Goal: Task Accomplishment & Management: Use online tool/utility

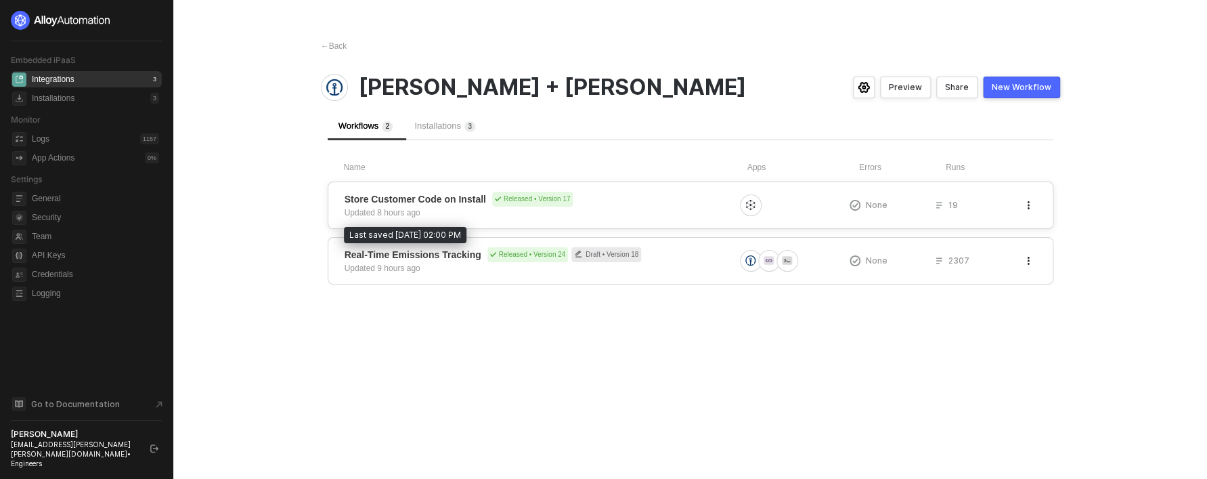
click at [410, 215] on div "Updated 8 hours ago" at bounding box center [383, 213] width 76 height 12
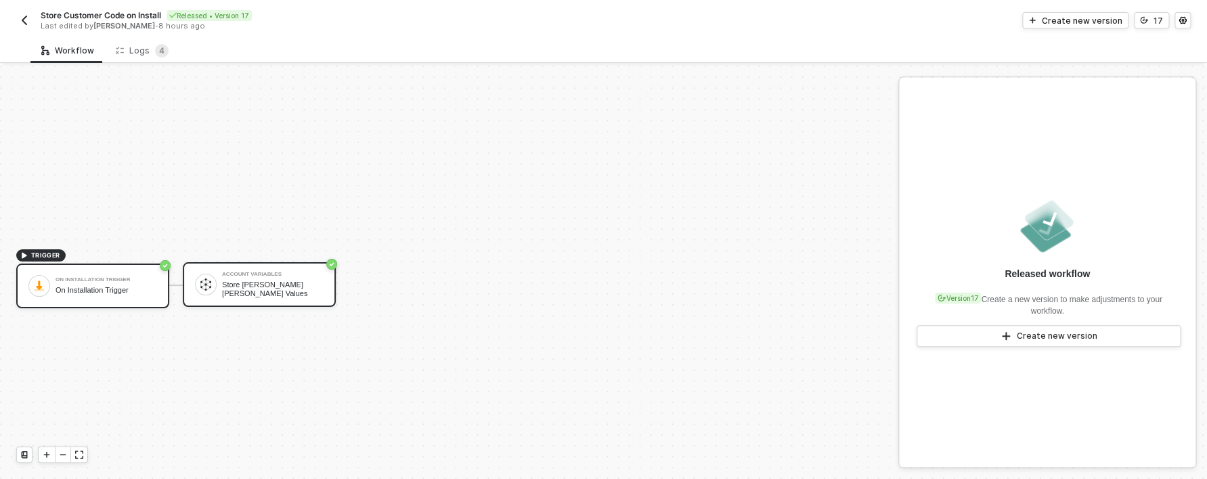
scroll to position [25, 0]
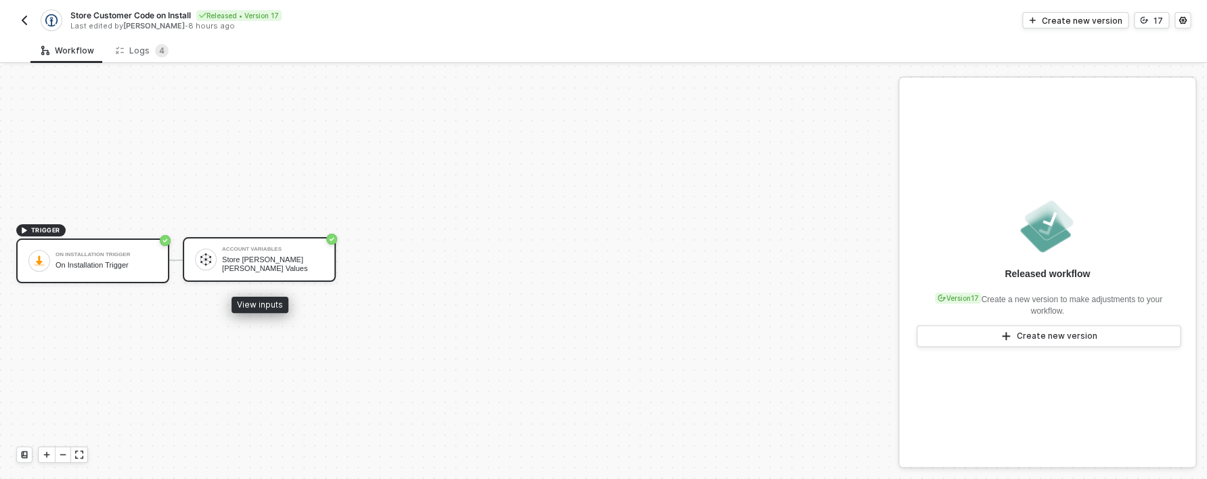
click at [243, 263] on div "Store [PERSON_NAME] [PERSON_NAME] Values" at bounding box center [273, 263] width 102 height 17
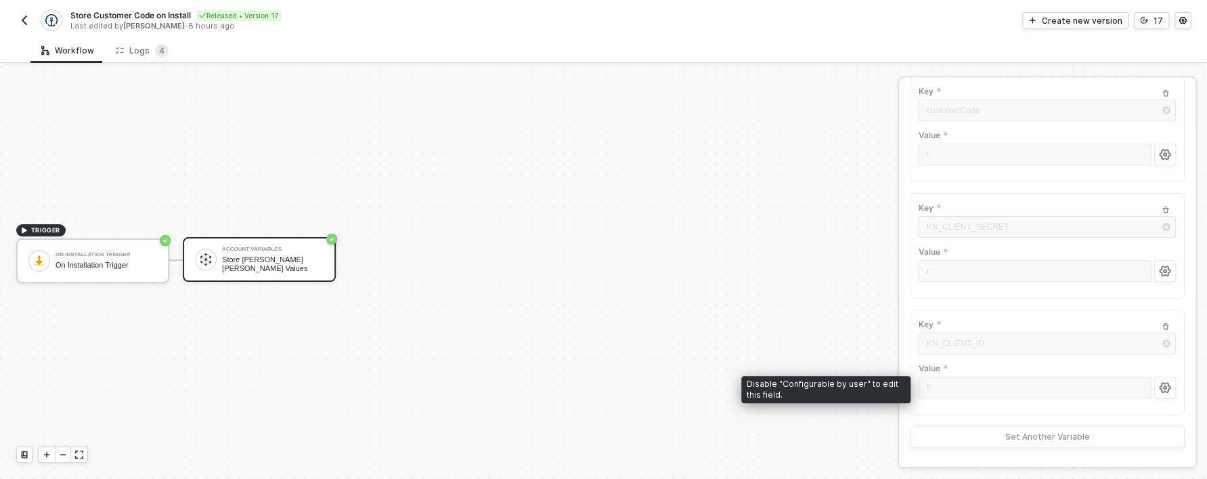
scroll to position [0, 0]
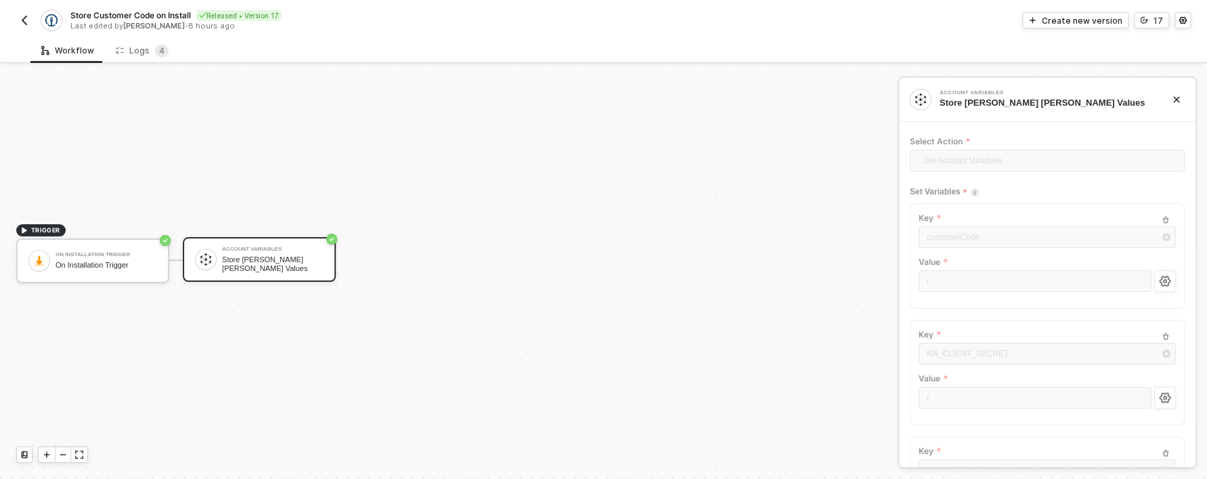
drag, startPoint x: 34, startPoint y: 17, endPoint x: 27, endPoint y: 19, distance: 7.1
click at [34, 17] on div "Store Customer Code on Install Released • Version 17 Last edited by Vishnu Swar…" at bounding box center [310, 20] width 588 height 22
click at [26, 19] on img "button" at bounding box center [24, 20] width 11 height 11
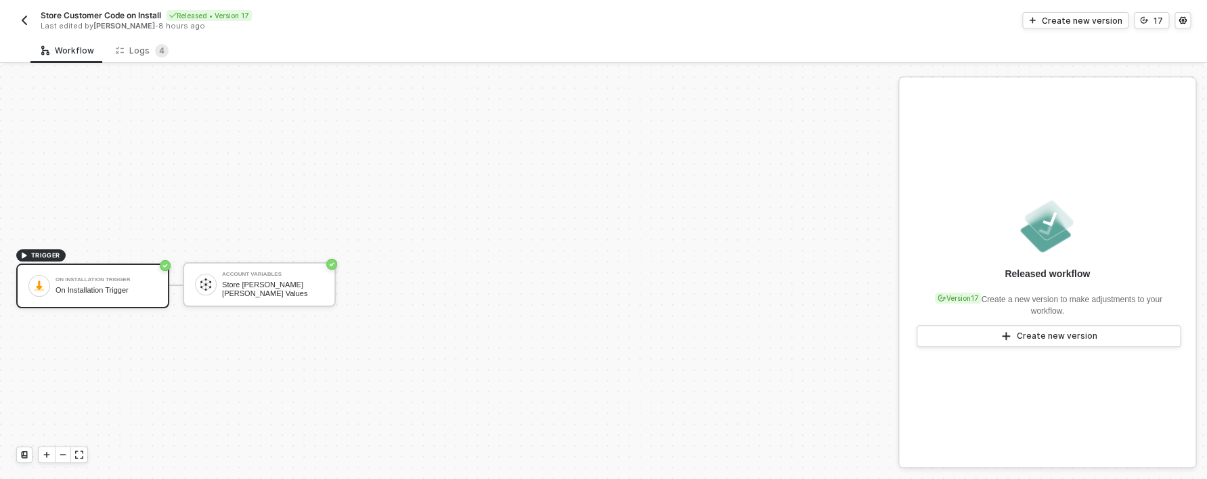
scroll to position [25, 0]
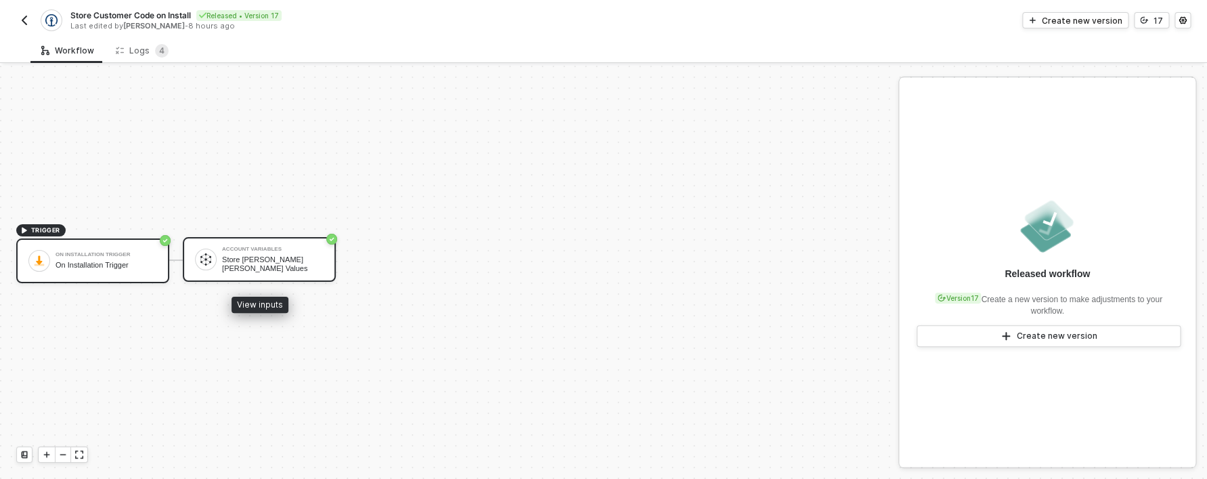
click at [265, 263] on div "Store [PERSON_NAME] [PERSON_NAME] Values" at bounding box center [273, 263] width 102 height 17
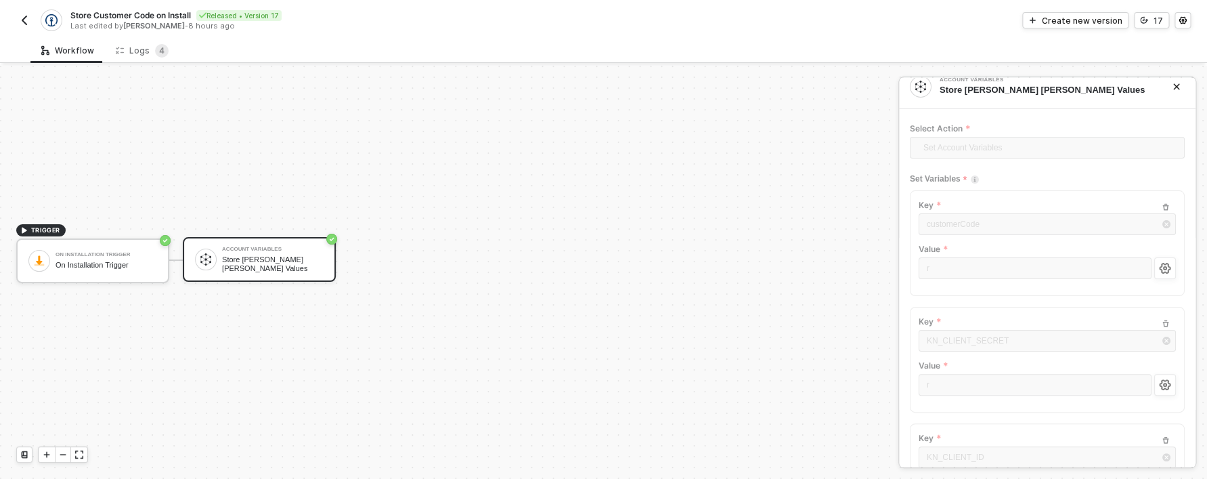
scroll to position [12, 0]
click at [1077, 14] on button "Create new version" at bounding box center [1076, 20] width 106 height 16
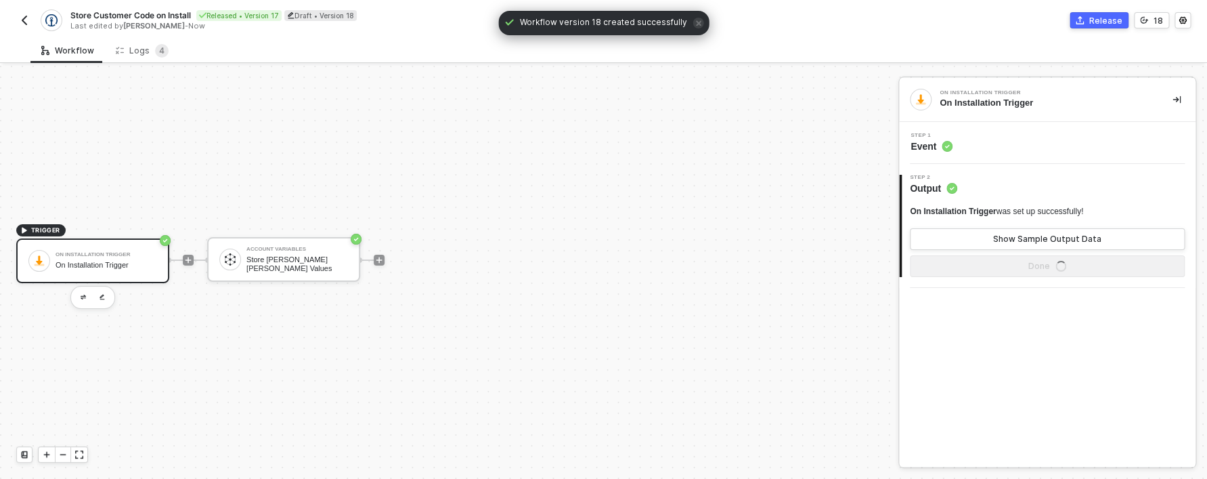
click at [988, 148] on div "Step 1 Event" at bounding box center [1049, 143] width 293 height 20
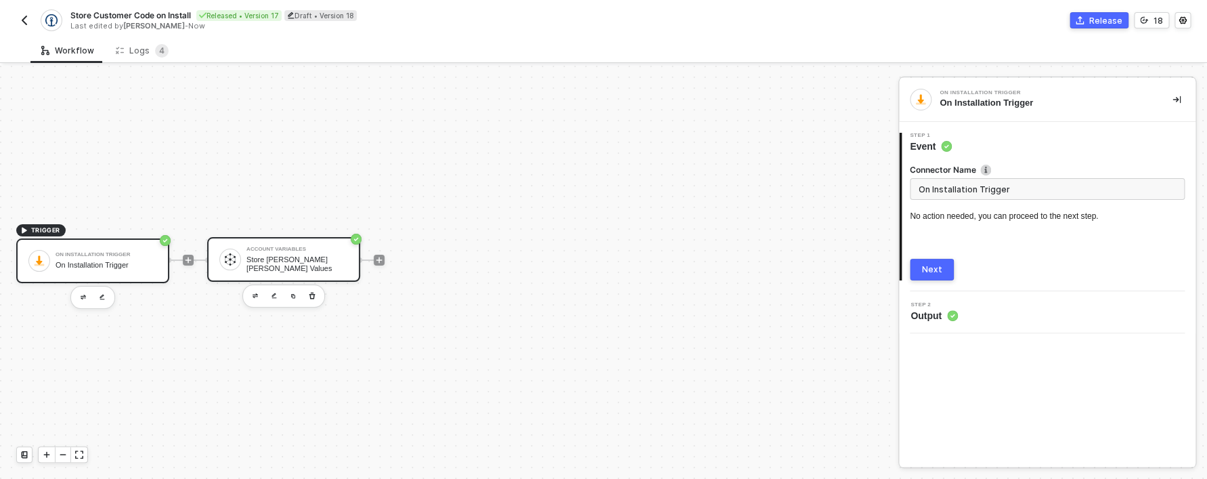
click at [301, 263] on div "Store Kühne Nagel Values" at bounding box center [297, 263] width 102 height 17
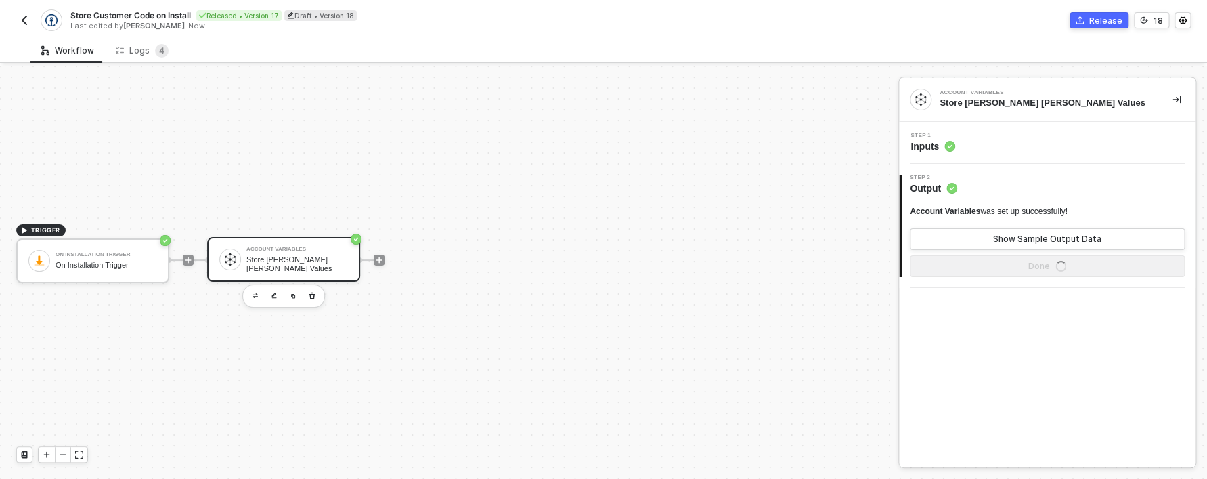
click at [968, 151] on div "Step 1 Inputs" at bounding box center [1049, 143] width 293 height 20
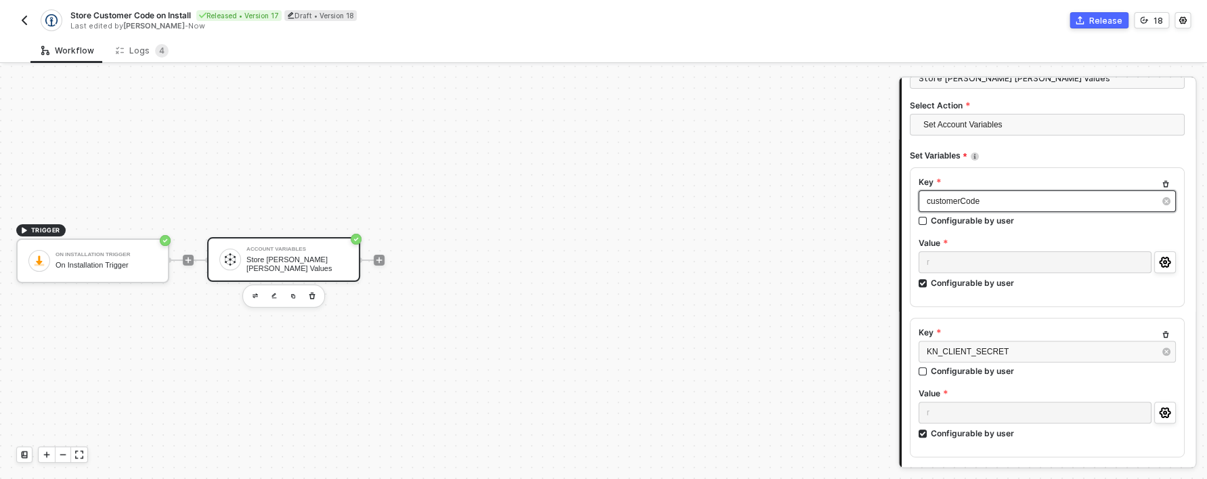
scroll to position [42, 0]
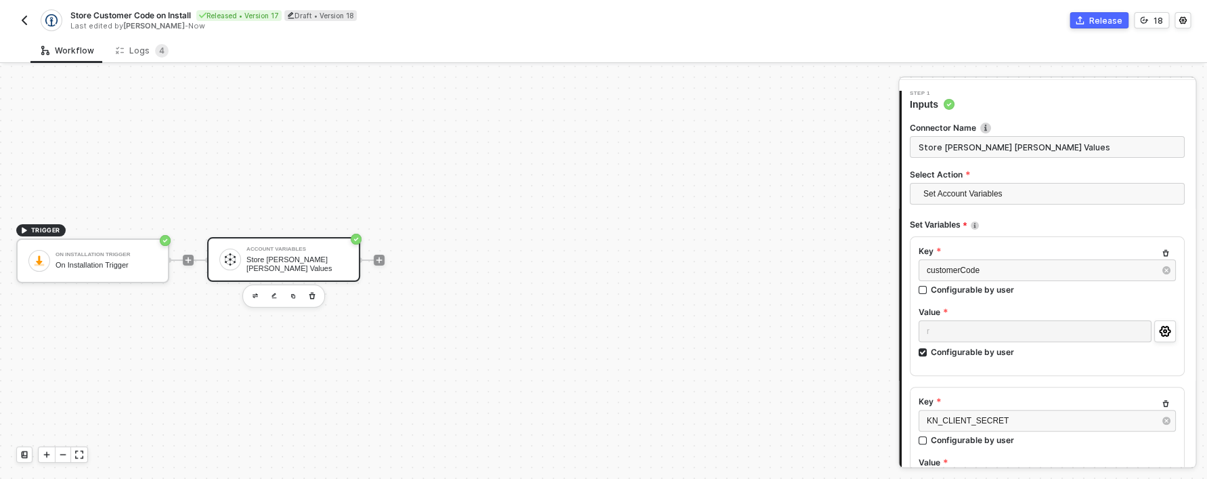
click at [30, 24] on button "button" at bounding box center [24, 20] width 16 height 16
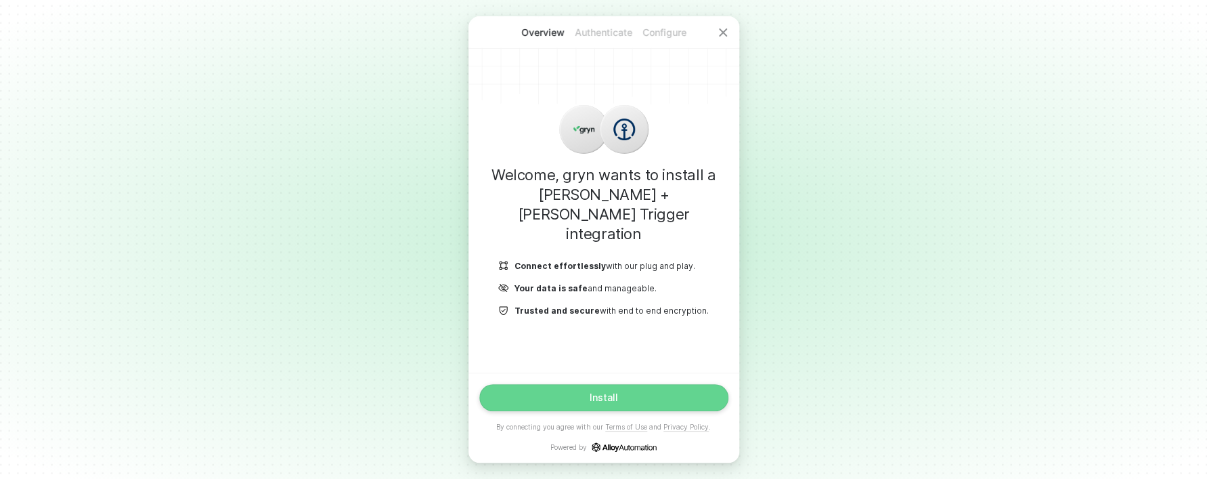
click at [629, 398] on button "Install" at bounding box center [603, 397] width 249 height 27
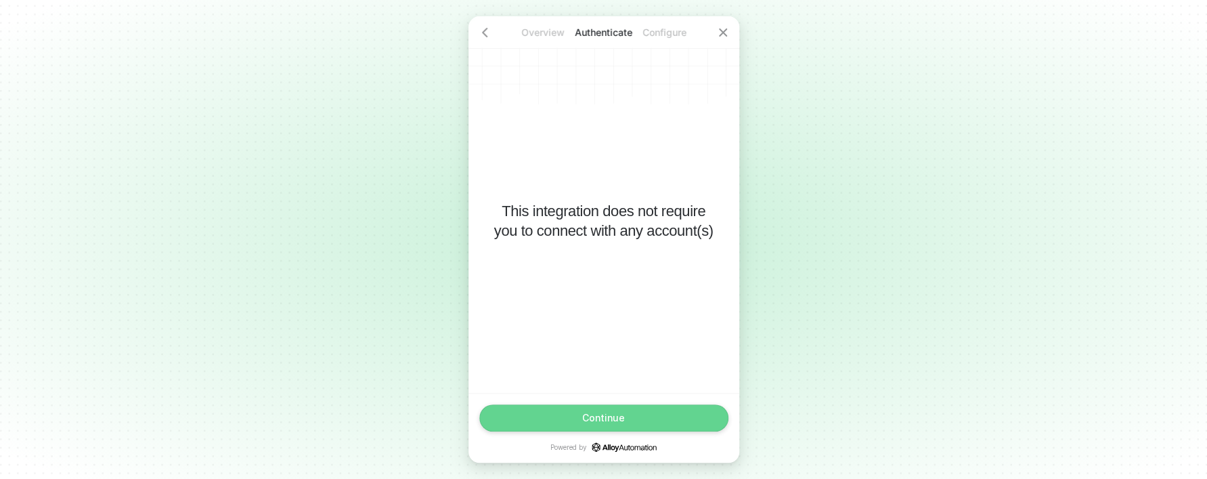
click at [620, 411] on button "Continue" at bounding box center [603, 417] width 249 height 27
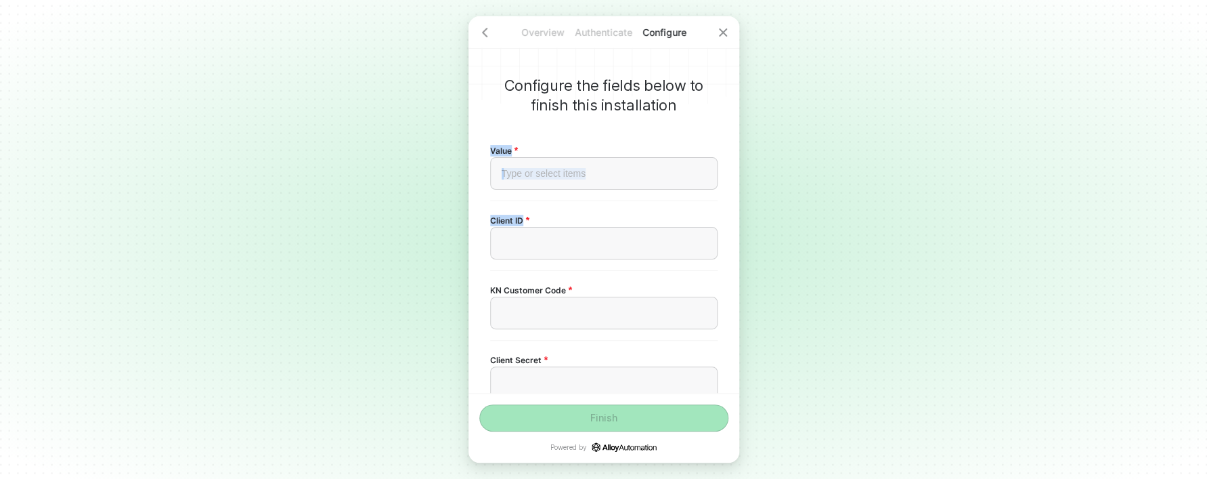
drag, startPoint x: 488, startPoint y: 148, endPoint x: 538, endPoint y: 217, distance: 84.9
click at [538, 217] on div "Configure the fields below to finish this installation Value Type or select ite…" at bounding box center [604, 204] width 271 height 377
click at [538, 217] on div "Client ID ﻿" at bounding box center [604, 235] width 228 height 47
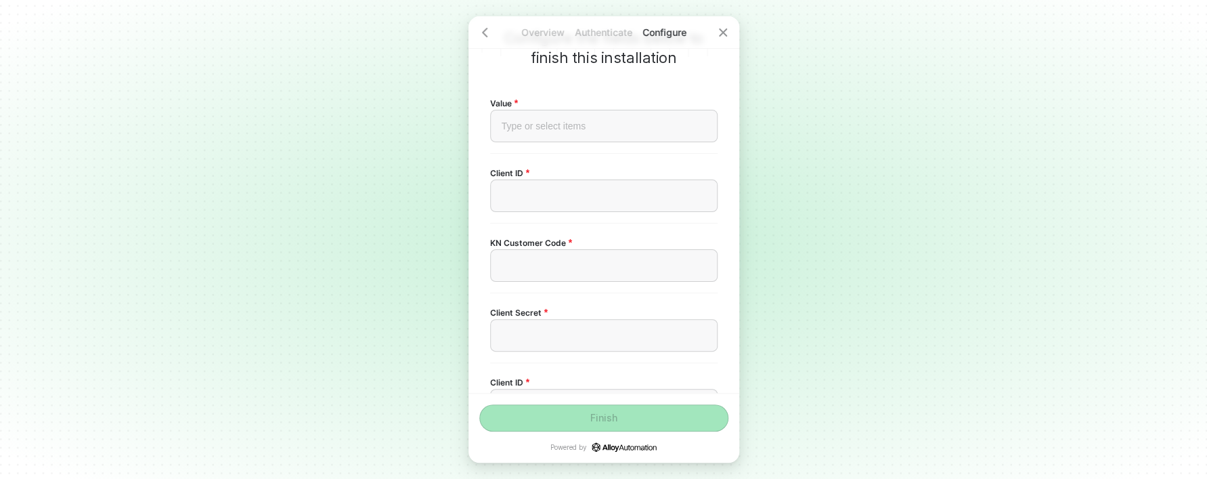
scroll to position [47, 0]
drag, startPoint x: 488, startPoint y: 106, endPoint x: 614, endPoint y: 317, distance: 246.0
click at [616, 324] on div "Configure the fields below to finish this installation Value Type or select ite…" at bounding box center [604, 204] width 271 height 377
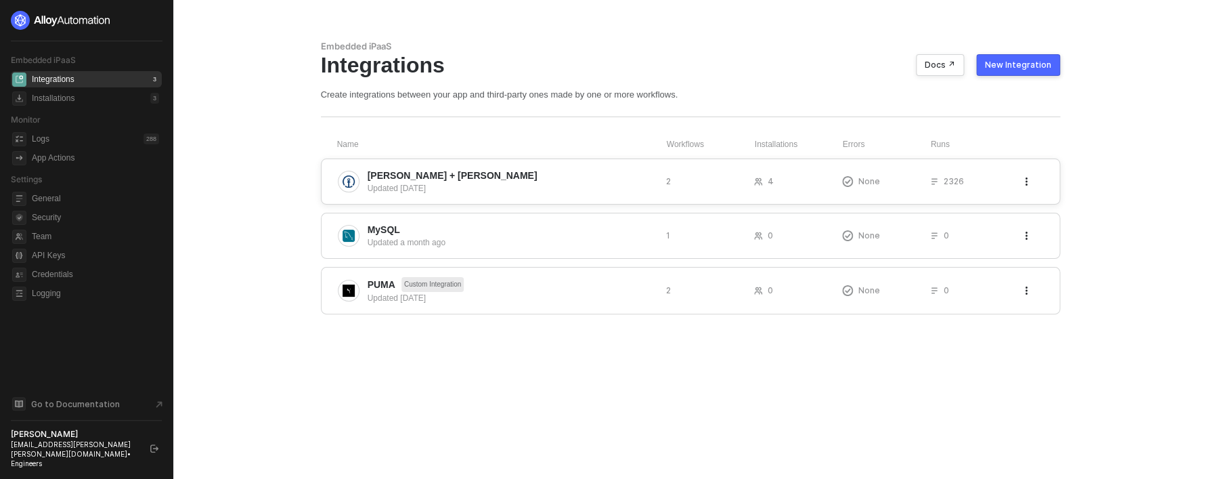
click at [406, 165] on div "[PERSON_NAME] + [PERSON_NAME] Updated [DATE] 2 4 None 2326" at bounding box center [690, 181] width 739 height 46
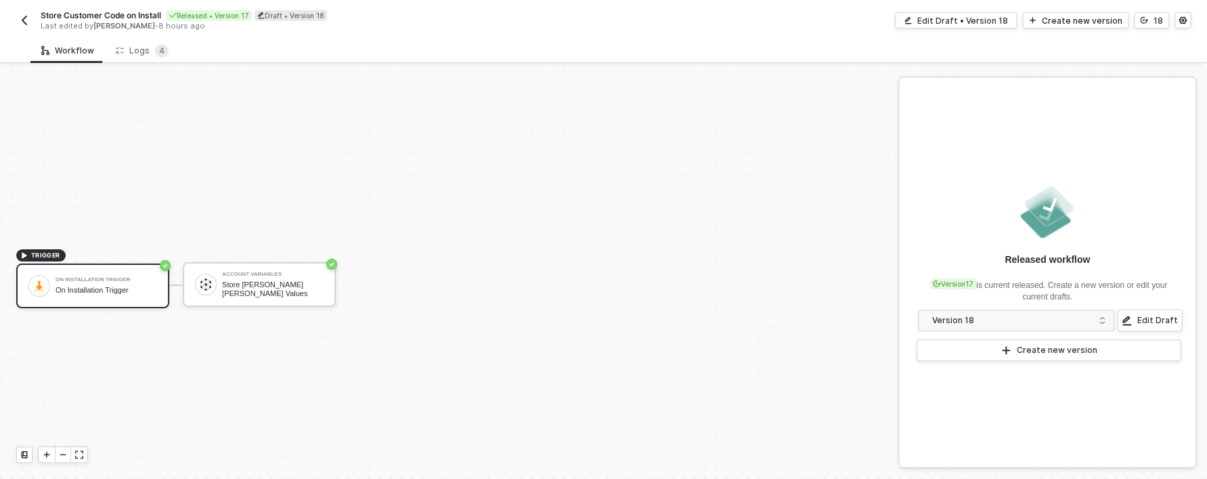
scroll to position [25, 0]
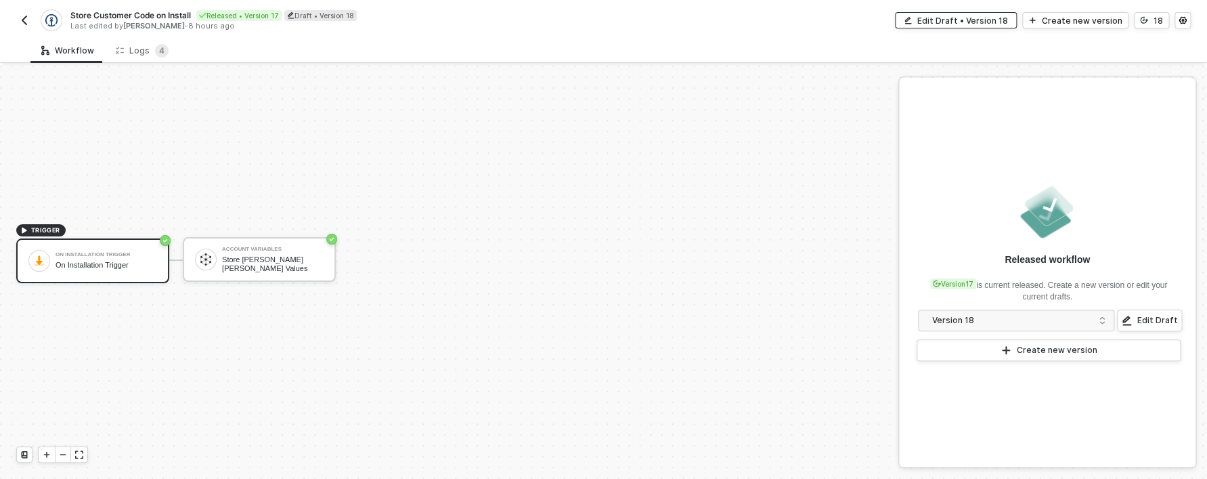
click at [998, 21] on div "Edit Draft • Version 18" at bounding box center [963, 21] width 91 height 12
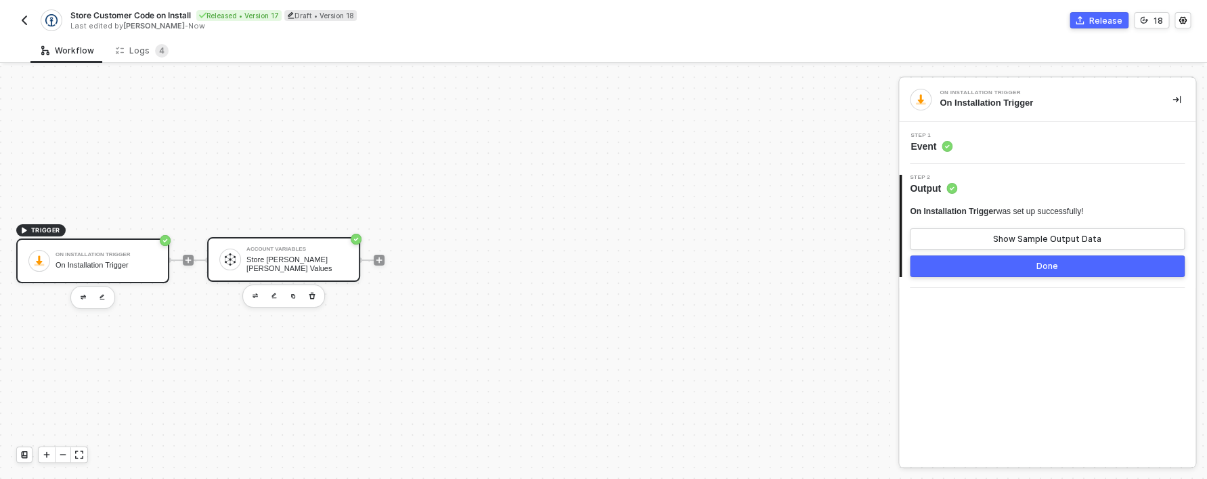
click at [266, 242] on div "Account Variables Store Kühne Nagel Values" at bounding box center [283, 259] width 153 height 45
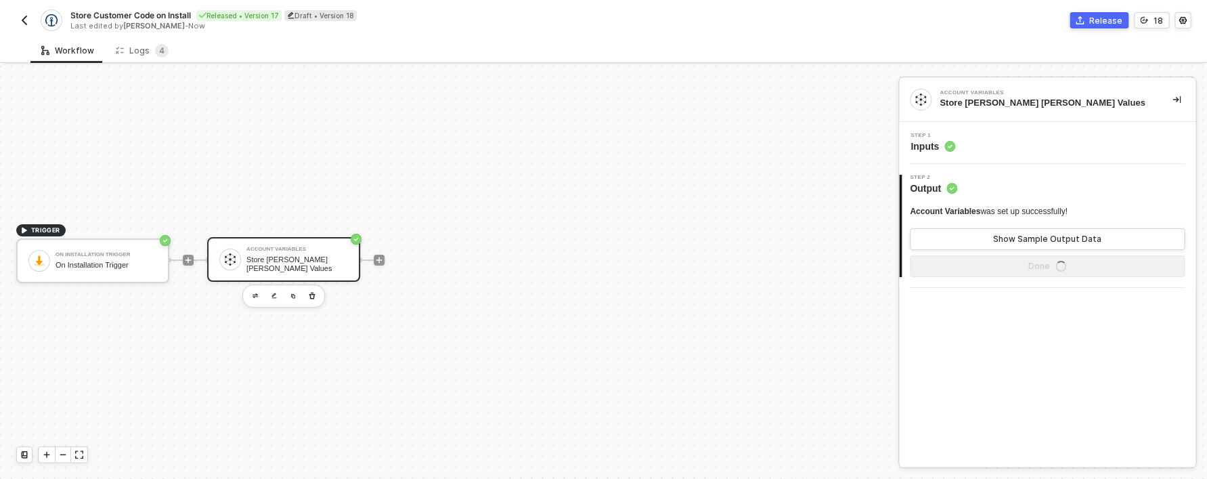
click at [977, 154] on div "Step 1 Inputs" at bounding box center [1047, 143] width 297 height 42
click at [972, 147] on div "Step 1 Inputs" at bounding box center [1049, 143] width 293 height 20
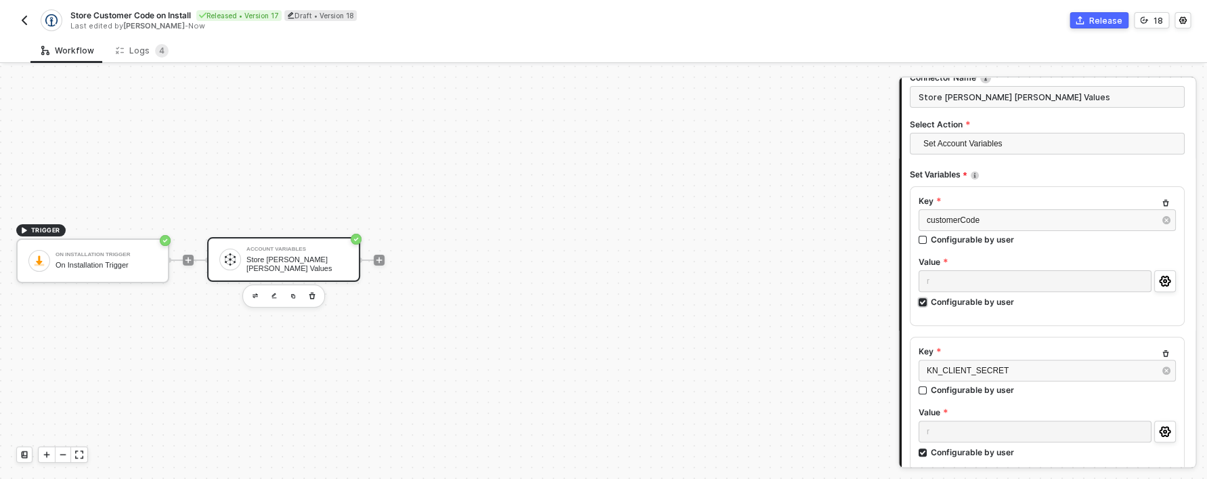
scroll to position [92, 0]
click at [1161, 279] on icon "icon-settings" at bounding box center [1165, 281] width 12 height 11
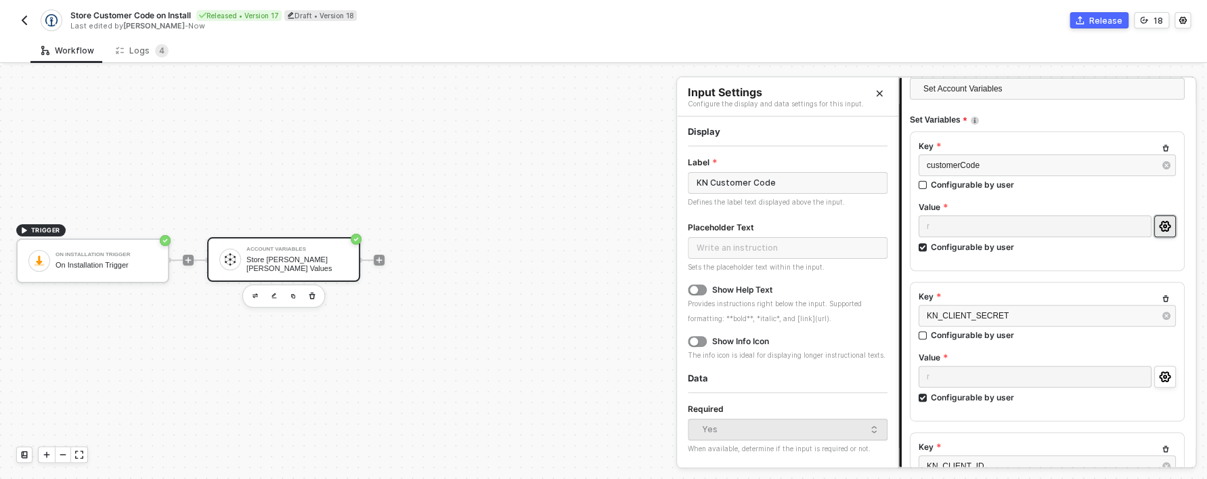
scroll to position [161, 0]
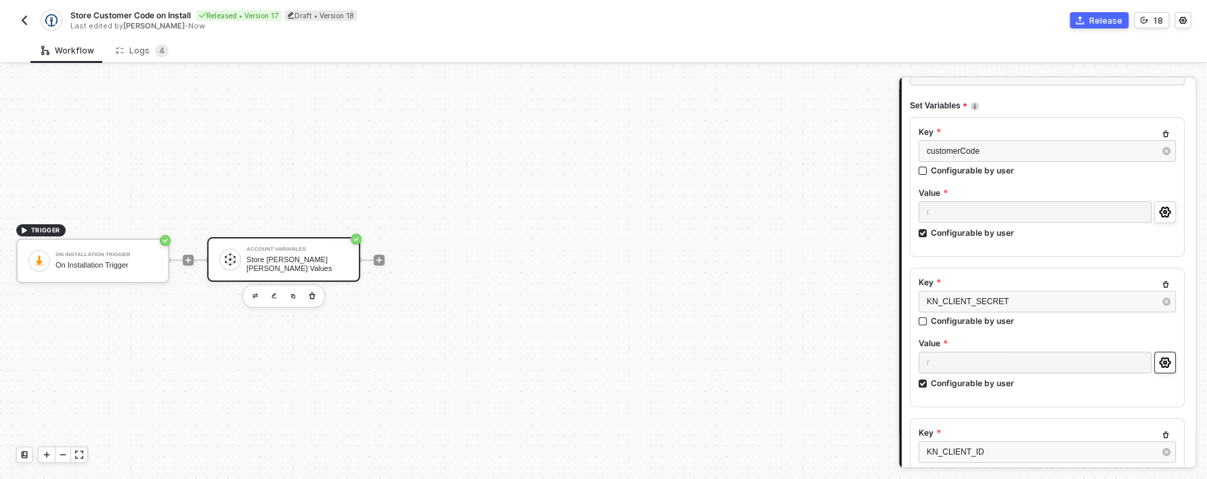
click at [1155, 356] on button "button" at bounding box center [1166, 362] width 22 height 22
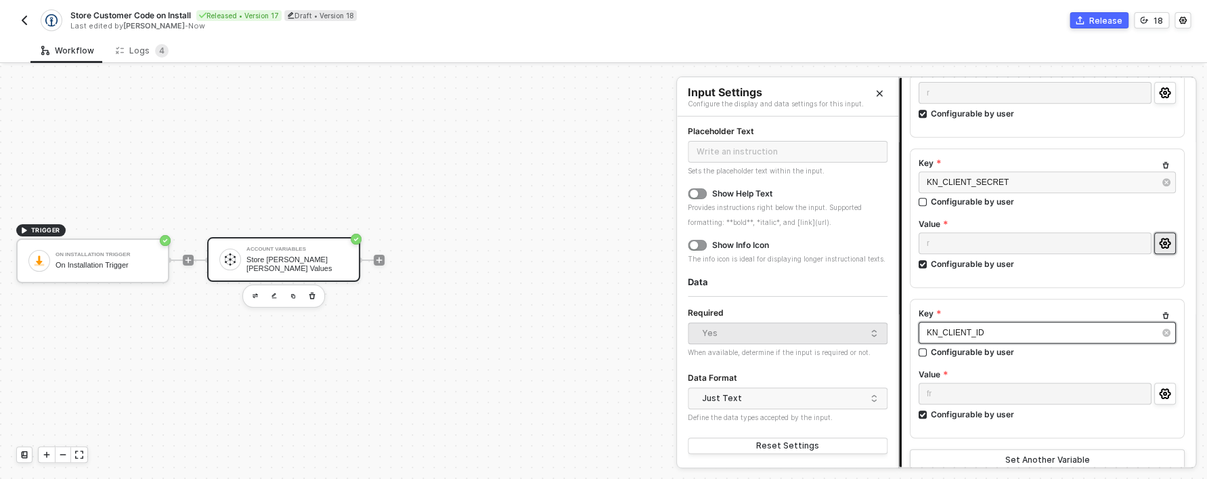
scroll to position [299, 0]
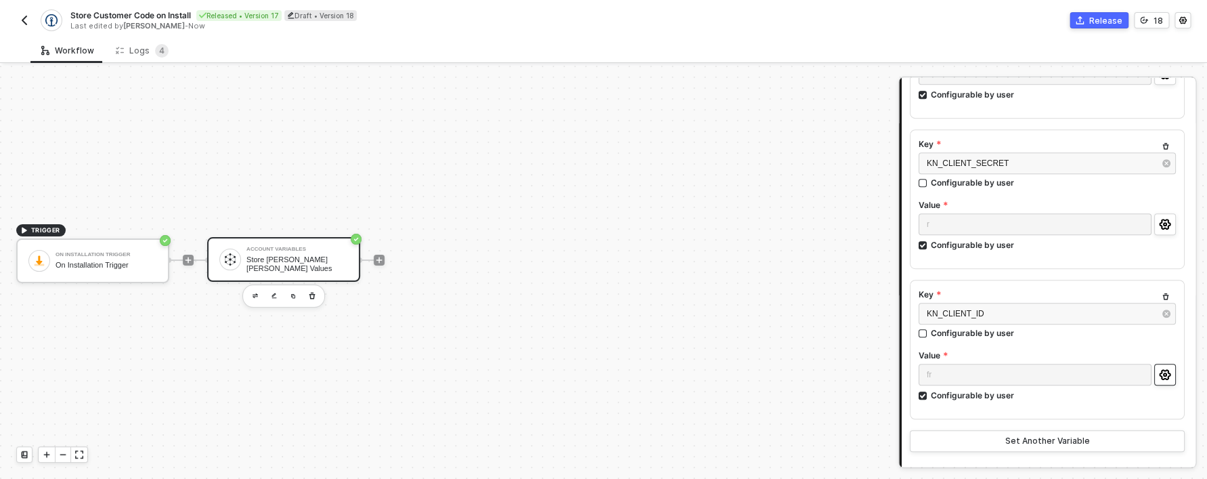
click at [1163, 368] on button "button" at bounding box center [1166, 375] width 22 height 22
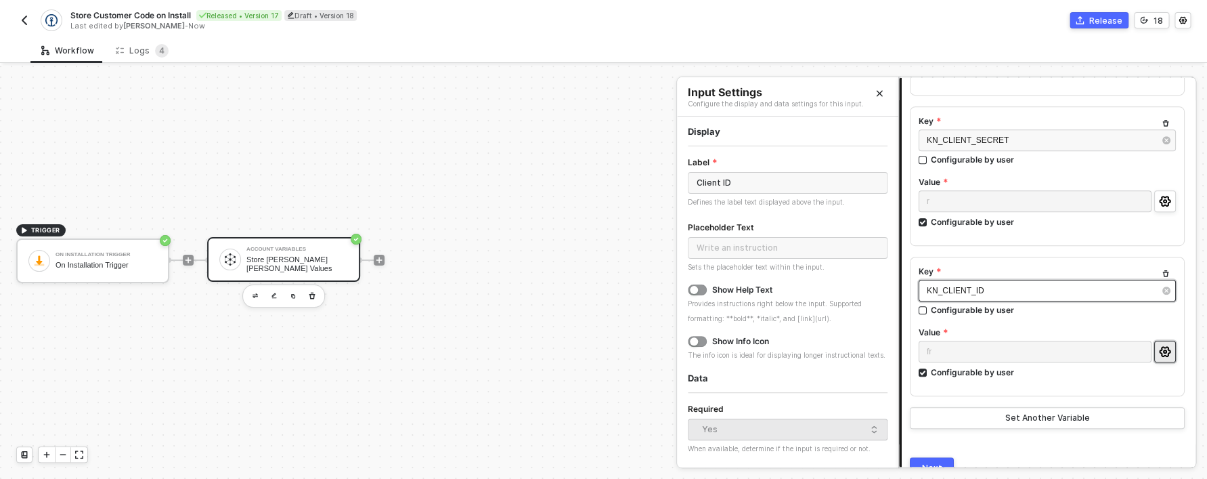
scroll to position [387, 0]
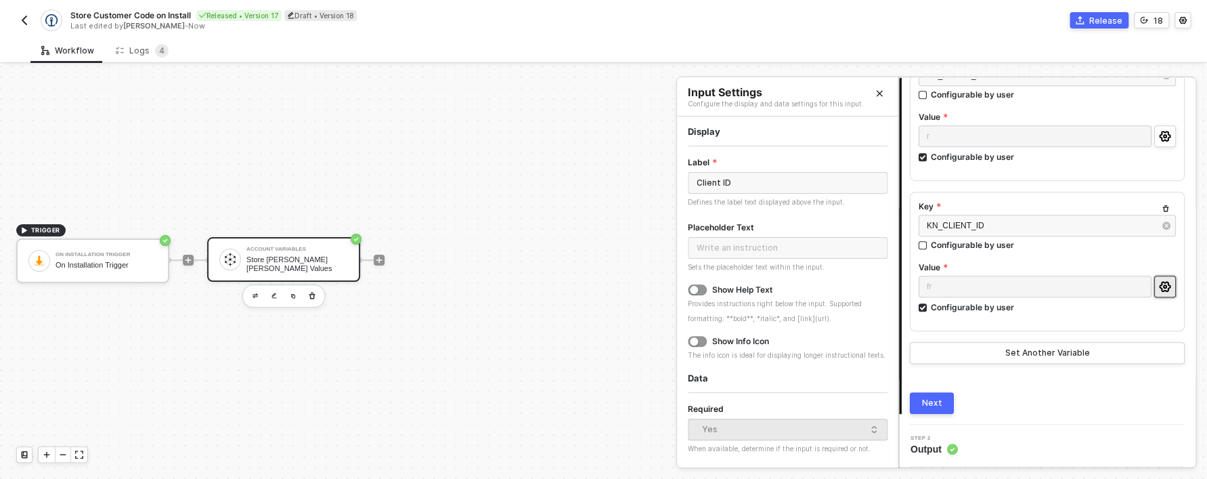
click at [878, 95] on icon "Close" at bounding box center [880, 94] width 6 height 6
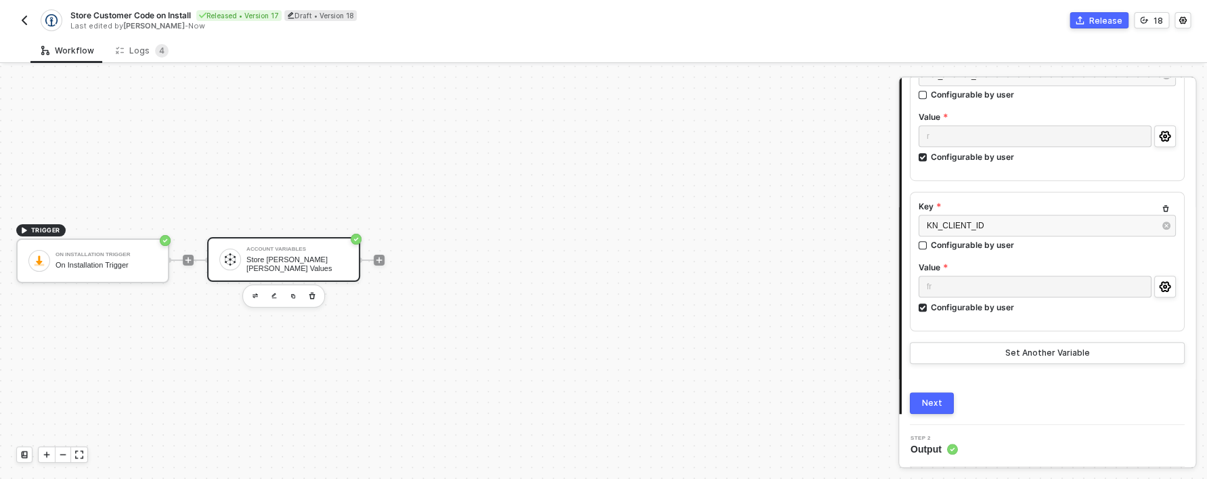
click at [945, 408] on button "Next" at bounding box center [932, 403] width 44 height 22
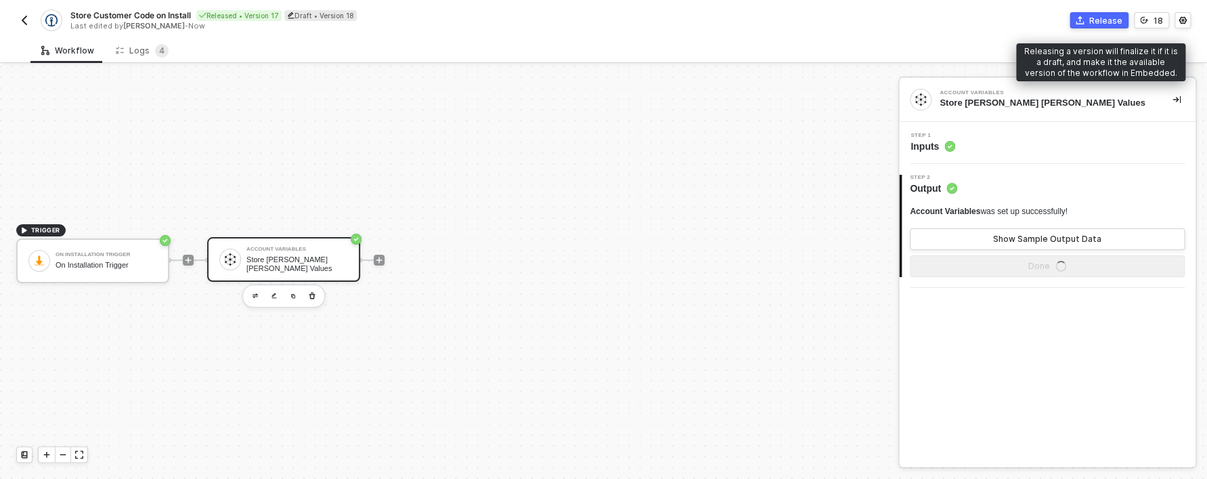
scroll to position [0, 0]
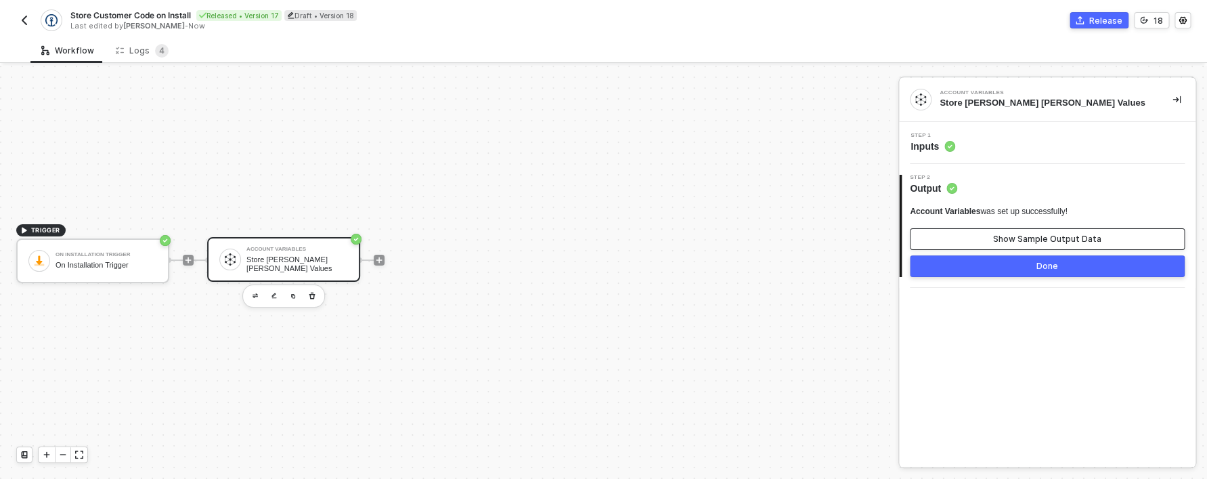
click at [1028, 245] on button "Show Sample Output Data" at bounding box center [1047, 239] width 275 height 22
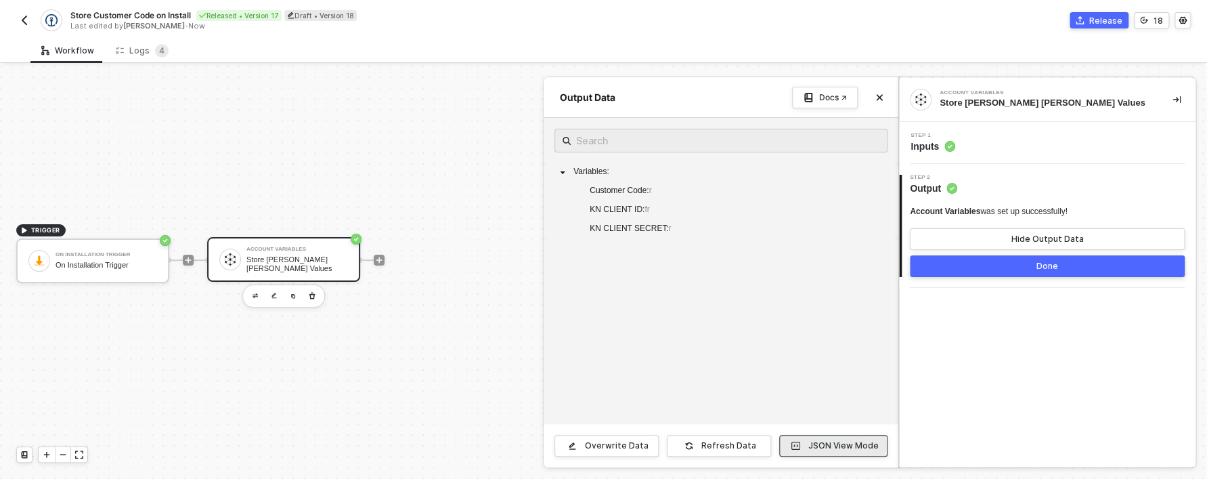
click at [830, 452] on button "JSON View Mode" at bounding box center [833, 446] width 108 height 22
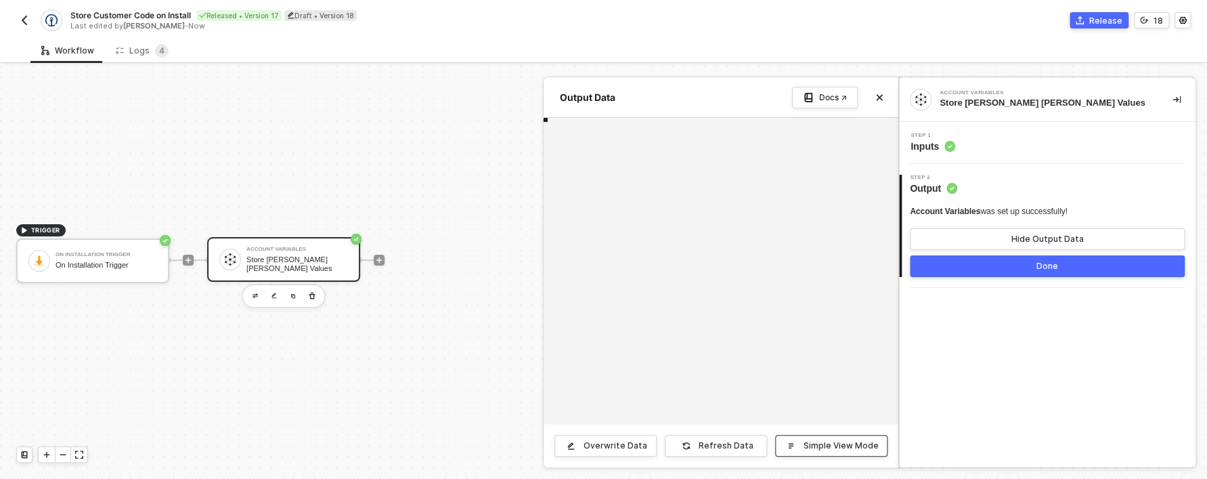
scroll to position [73, 0]
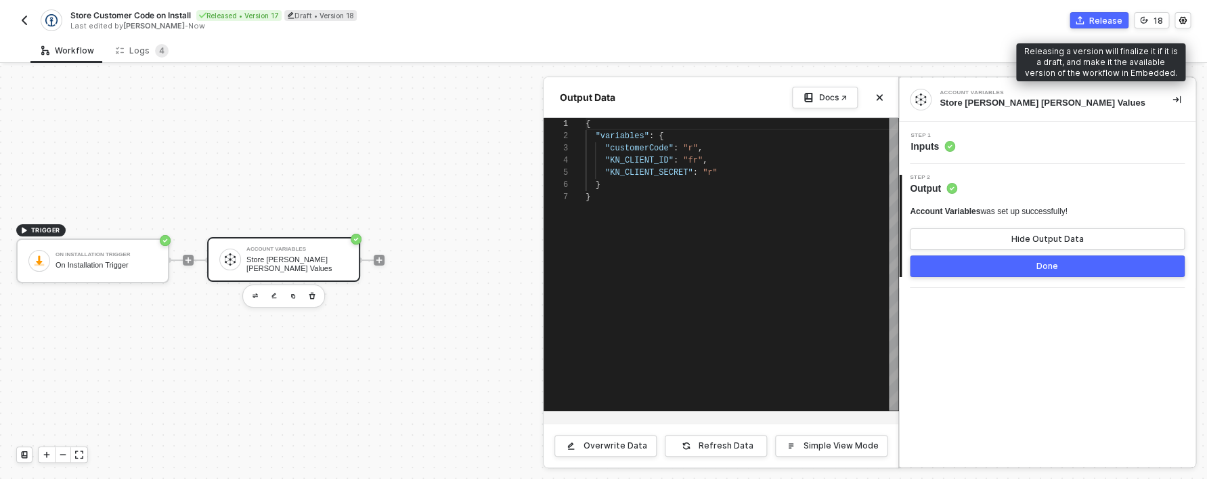
click at [1105, 19] on div "Release" at bounding box center [1106, 21] width 33 height 12
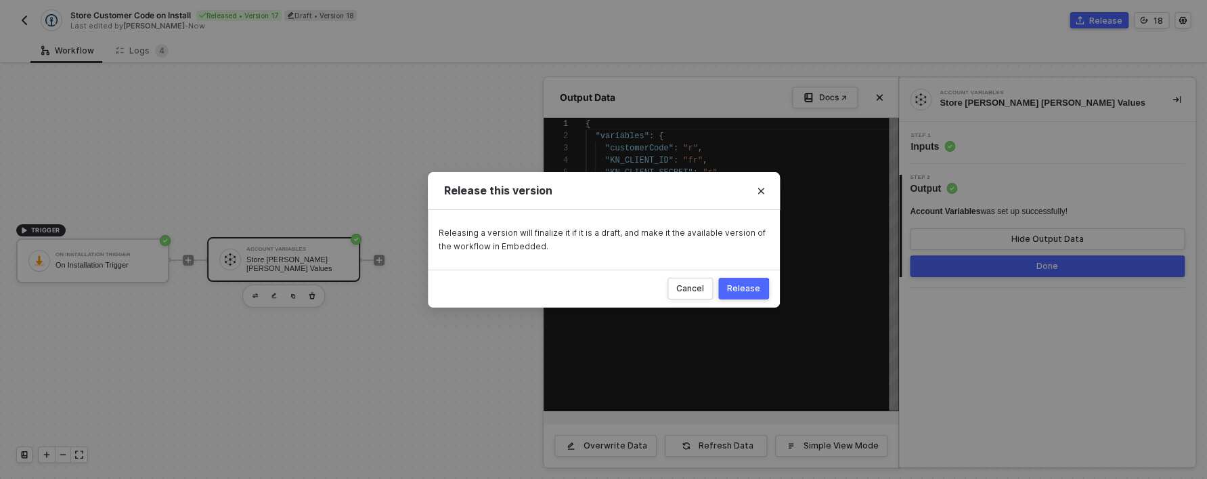
click at [763, 285] on button "Release" at bounding box center [744, 289] width 51 height 22
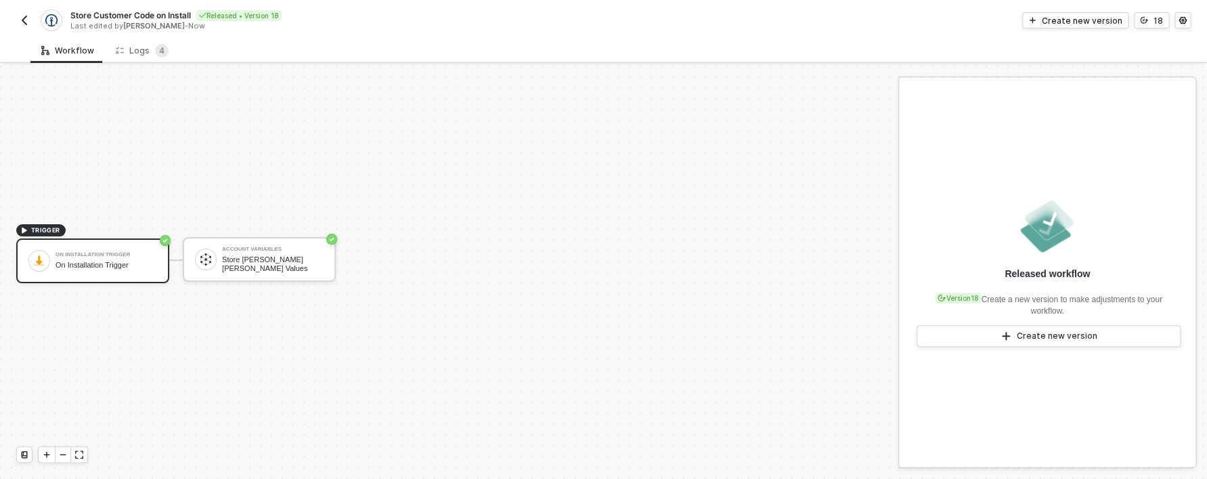
click at [20, 21] on img "button" at bounding box center [24, 20] width 11 height 11
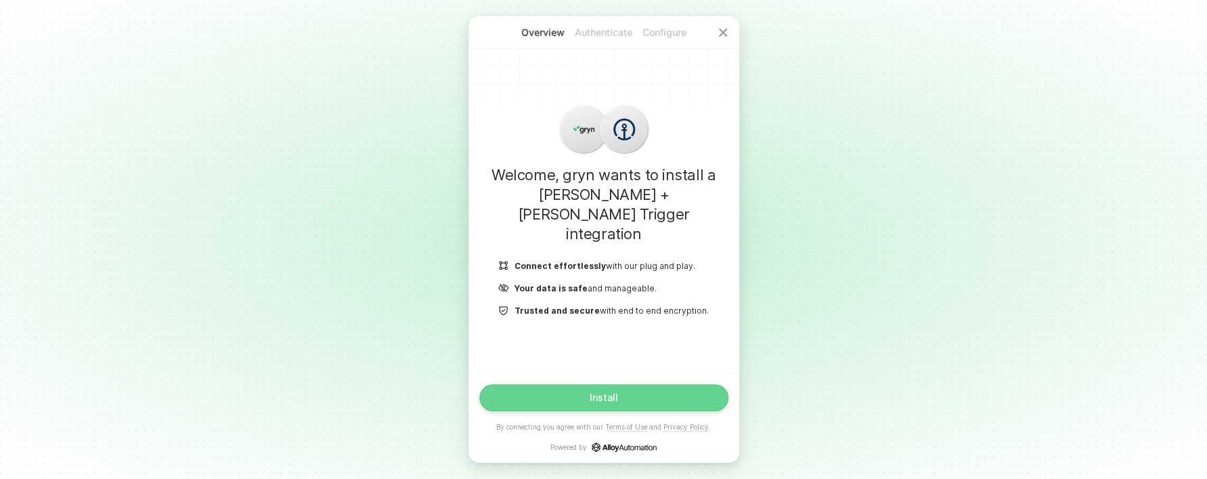
click at [592, 397] on div "Install" at bounding box center [604, 397] width 28 height 11
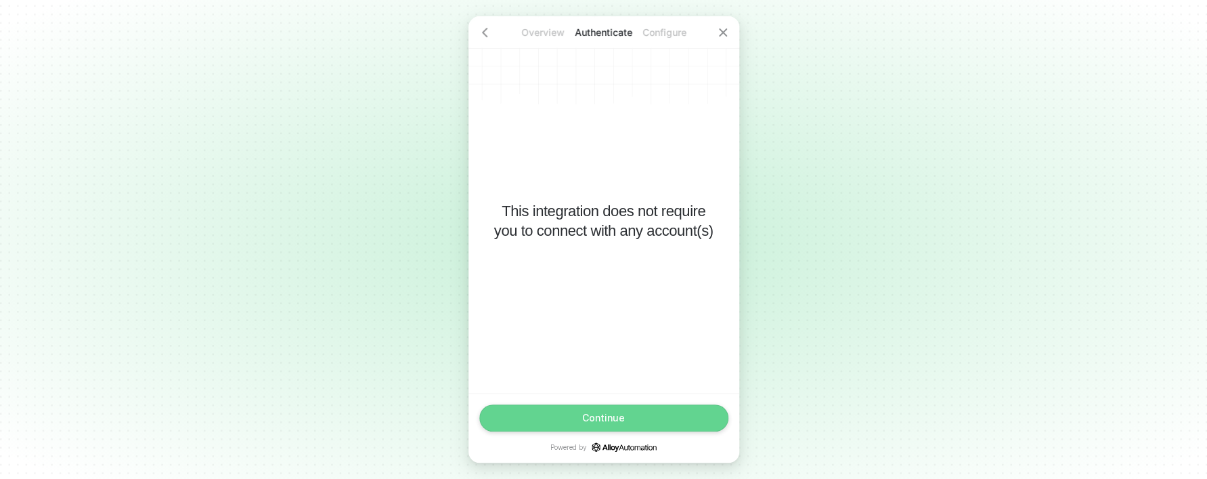
click at [592, 414] on div "Continue" at bounding box center [603, 417] width 43 height 11
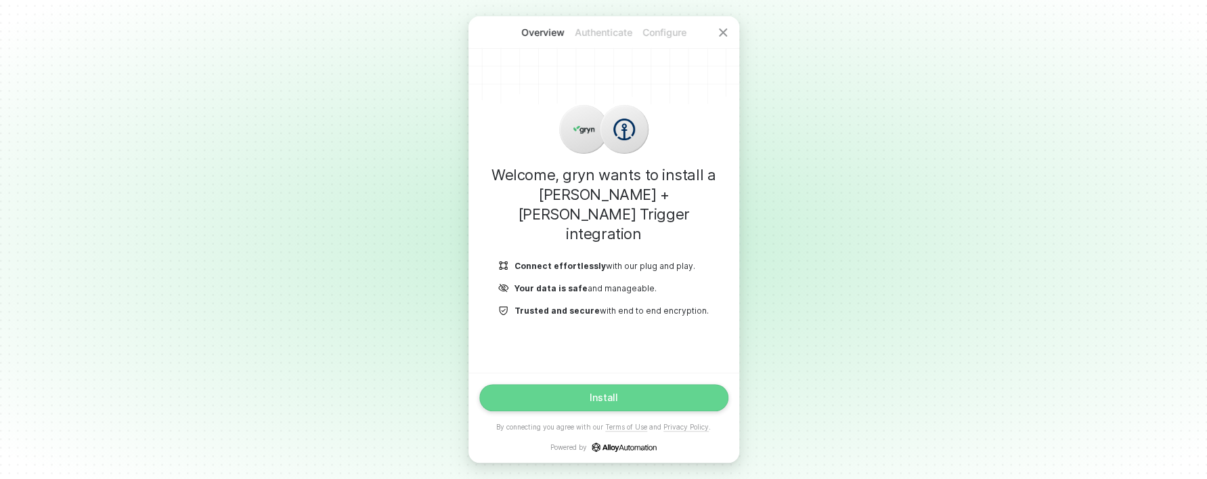
click at [595, 399] on div "Install" at bounding box center [604, 397] width 28 height 11
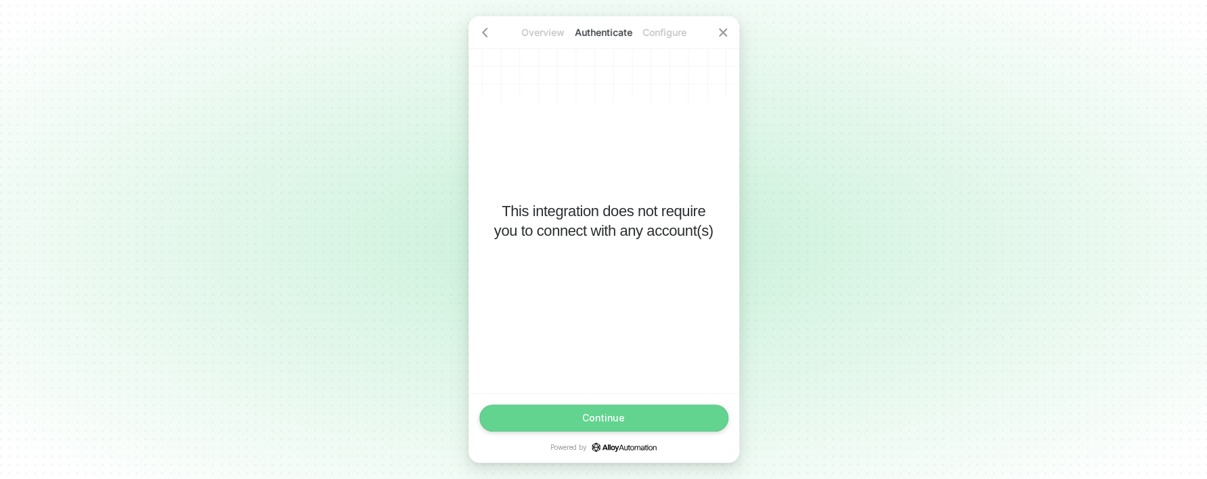
click at [596, 408] on button "Continue" at bounding box center [603, 417] width 249 height 27
